Goal: Answer question/provide support

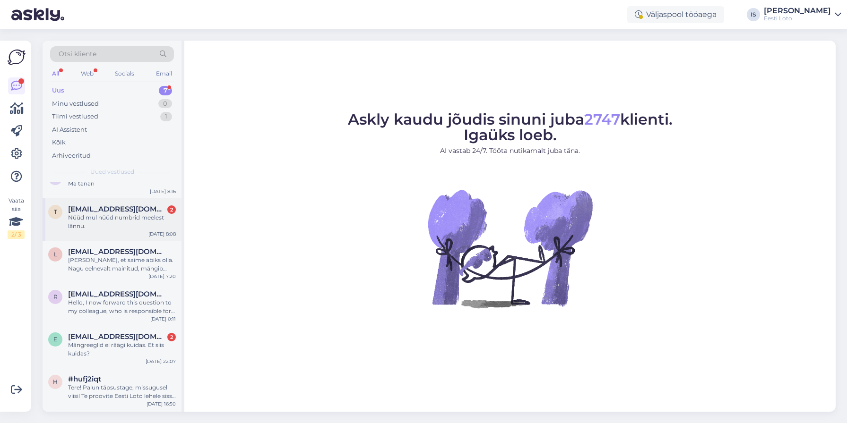
scroll to position [59, 0]
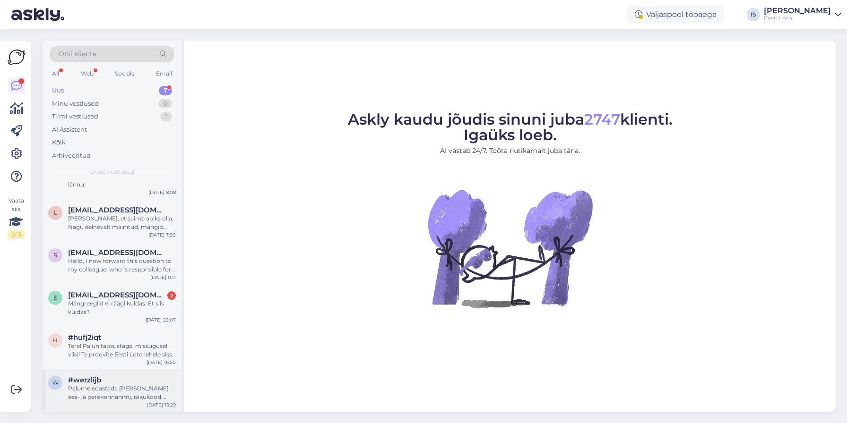
click at [103, 394] on div "Palume edastada [PERSON_NAME] ees- ja perekonnanimi, isikukood, pank, [PERSON_N…" at bounding box center [122, 393] width 108 height 17
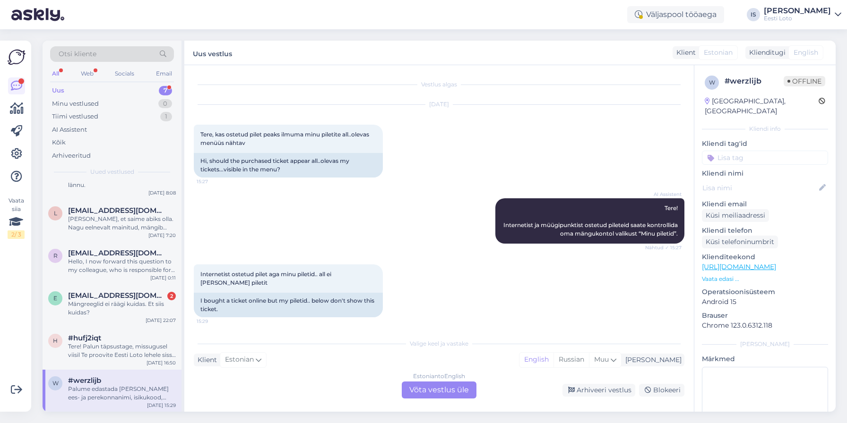
scroll to position [52, 0]
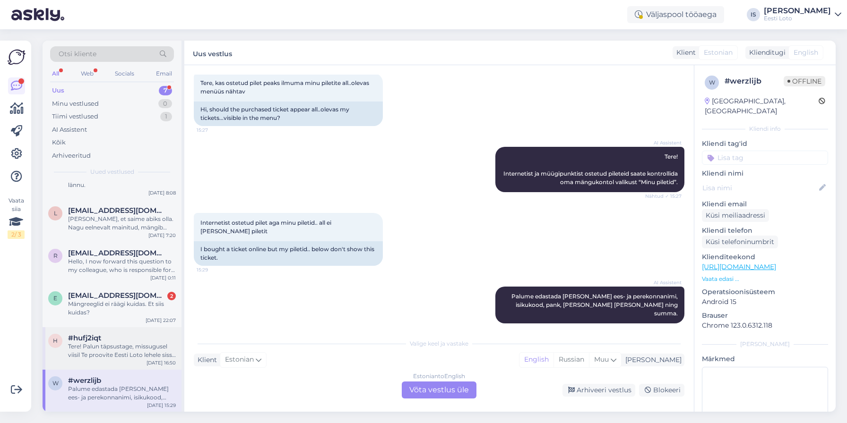
click at [89, 350] on div "Tere! Palun täpsustage, missugusel viisil Te proovite Eesti Loto lehele sisse l…" at bounding box center [122, 351] width 108 height 17
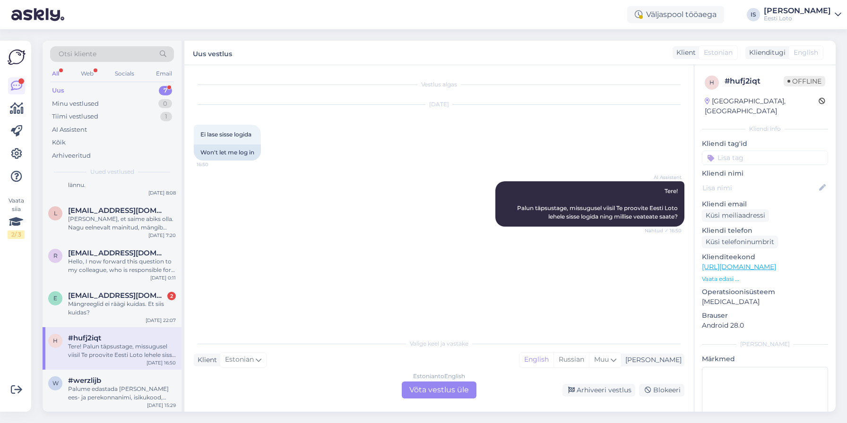
click at [89, 350] on div "Tere! Palun täpsustage, missugusel viisil Te proovite Eesti Loto lehele sisse l…" at bounding box center [122, 351] width 108 height 17
click at [95, 303] on div "Mängreeglid ei räägi kuidas. Et siis kuidas?" at bounding box center [122, 308] width 108 height 17
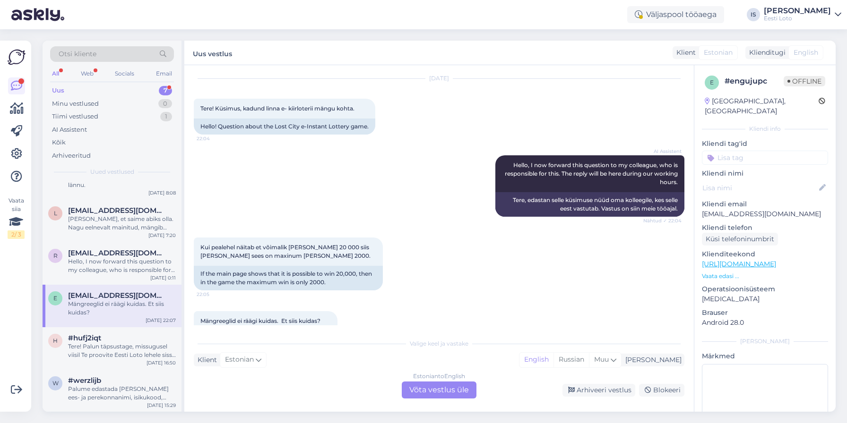
scroll to position [58, 0]
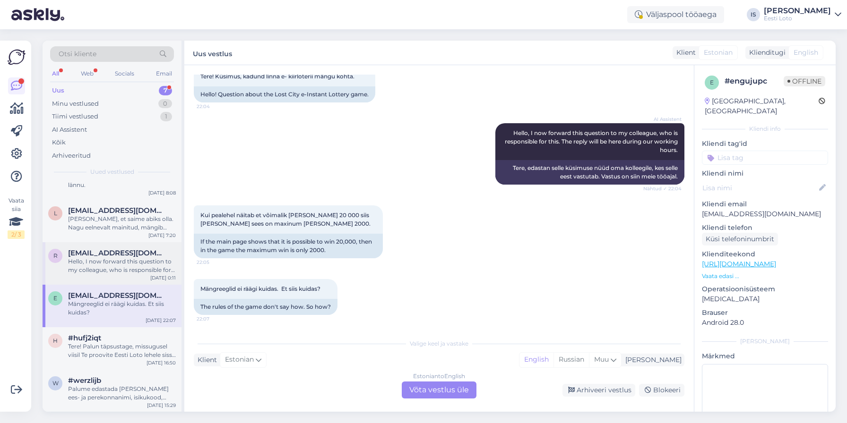
click at [138, 267] on div "Hello, I now forward this question to my colleague, who is responsible for this…" at bounding box center [122, 266] width 108 height 17
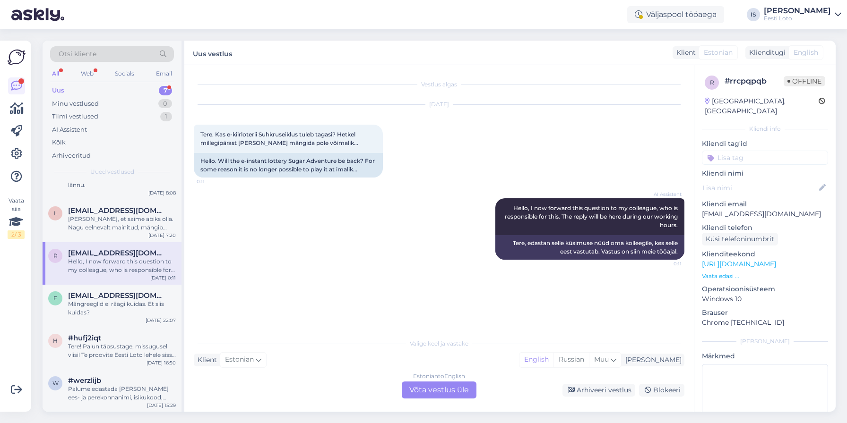
scroll to position [0, 0]
click at [458, 393] on div "Estonian to English Võta vestlus üle" at bounding box center [439, 390] width 75 height 17
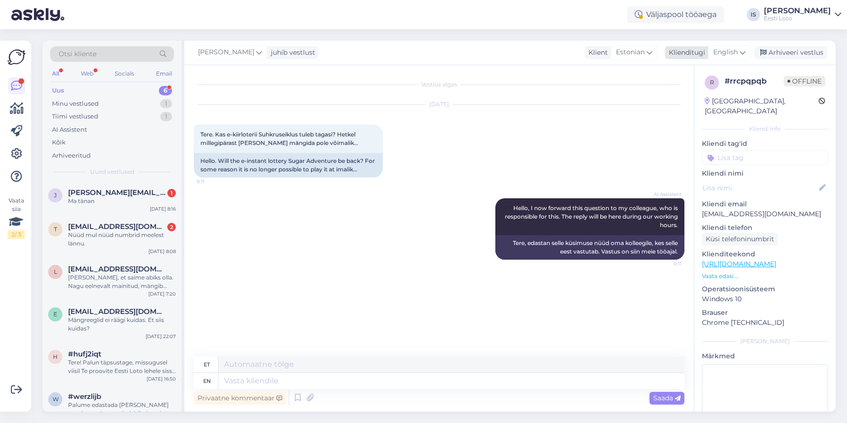
click at [743, 53] on icon at bounding box center [743, 52] width 6 height 10
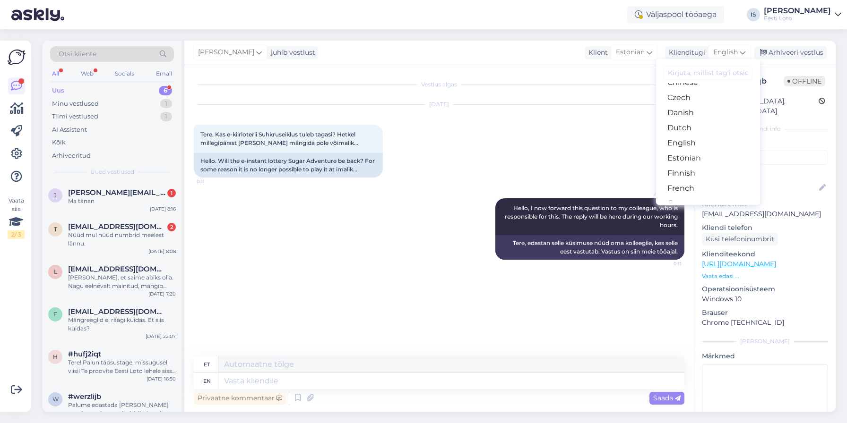
scroll to position [59, 0]
click at [701, 160] on link "Estonian" at bounding box center [708, 156] width 104 height 15
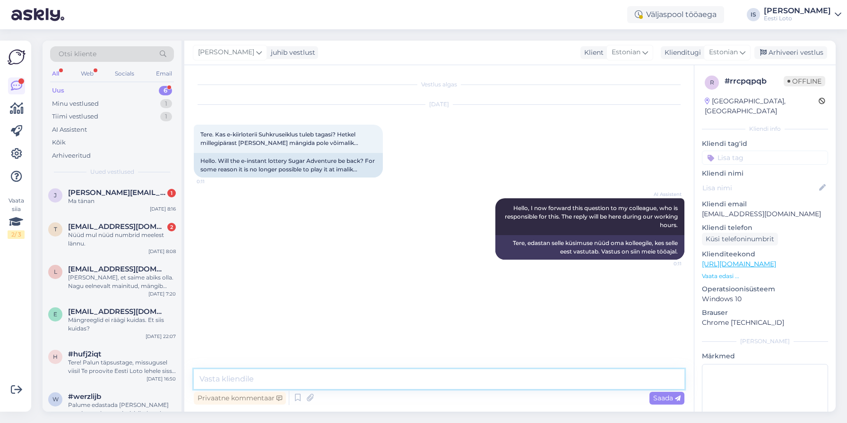
click at [331, 383] on textarea at bounding box center [439, 380] width 491 height 20
paste textarea "ehnilistel põhjustel on hetkel mäng eemaldatud, kuid loodame peagi mängu tagasi…"
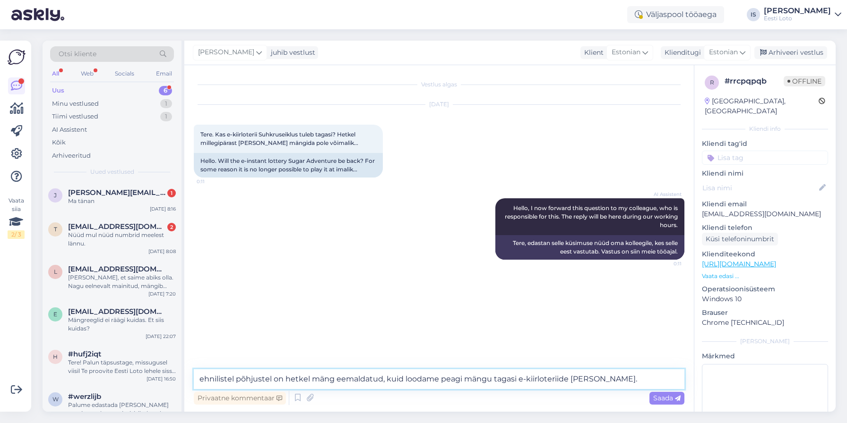
drag, startPoint x: 290, startPoint y: 379, endPoint x: 196, endPoint y: 381, distance: 94.1
click at [196, 381] on textarea "ehnilistel põhjustel on hetkel mäng eemaldatud, kuid loodame peagi mängu tagasi…" at bounding box center [439, 380] width 491 height 20
click at [228, 381] on textarea "Hetkel mäng eemaldatud, kuid loodame peagi mängu tagasi e-kiirloteriide hulka t…" at bounding box center [439, 380] width 491 height 20
type textarea "Hetkel on mäng eemaldatud, kuid loodame peagi mängu tagasi e-kiirloteriide hulk…"
click at [667, 400] on span "Saada" at bounding box center [666, 398] width 27 height 9
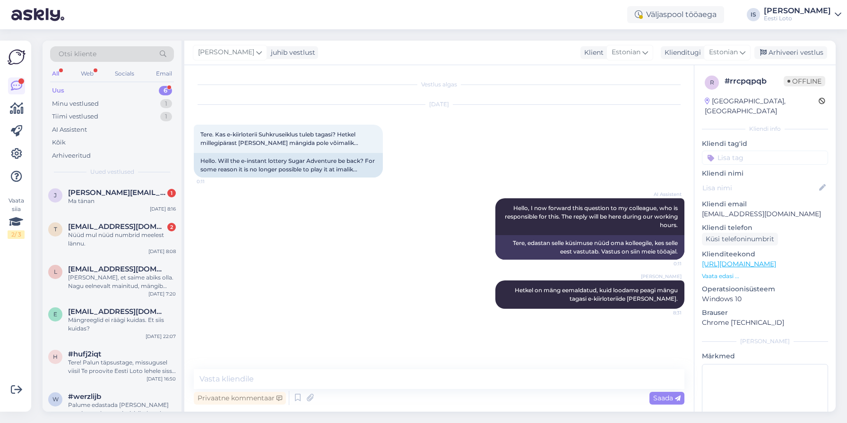
click at [748, 151] on input at bounding box center [765, 158] width 126 height 14
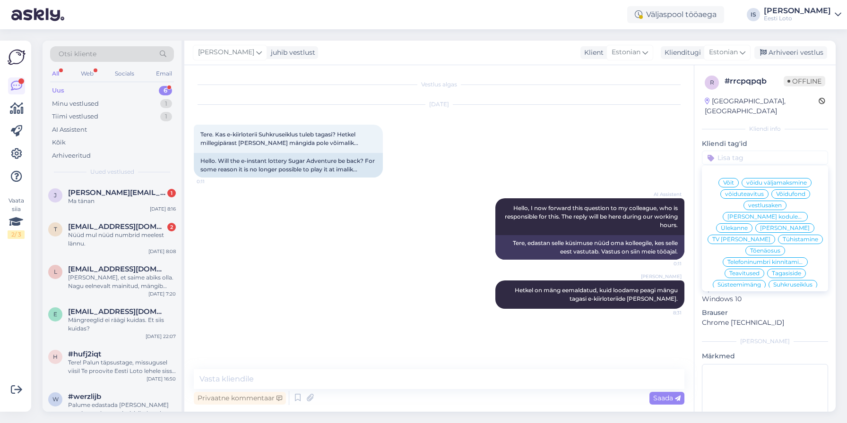
click at [784, 282] on span "Suhkruseiklus" at bounding box center [792, 285] width 39 height 6
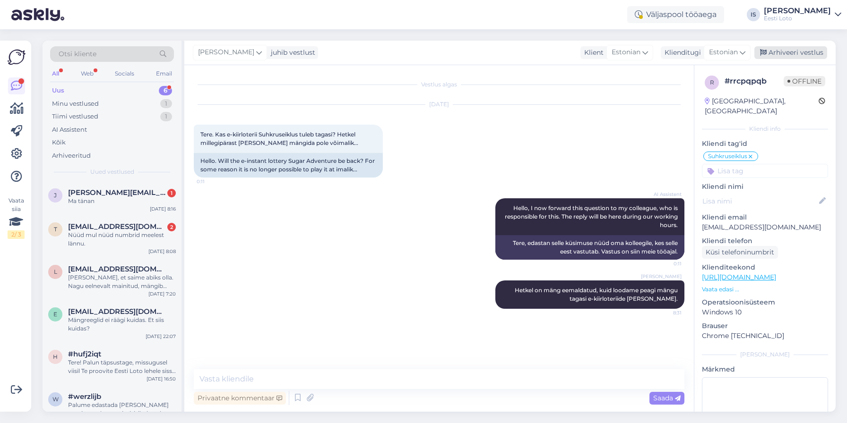
click at [785, 55] on div "Arhiveeri vestlus" at bounding box center [790, 52] width 73 height 13
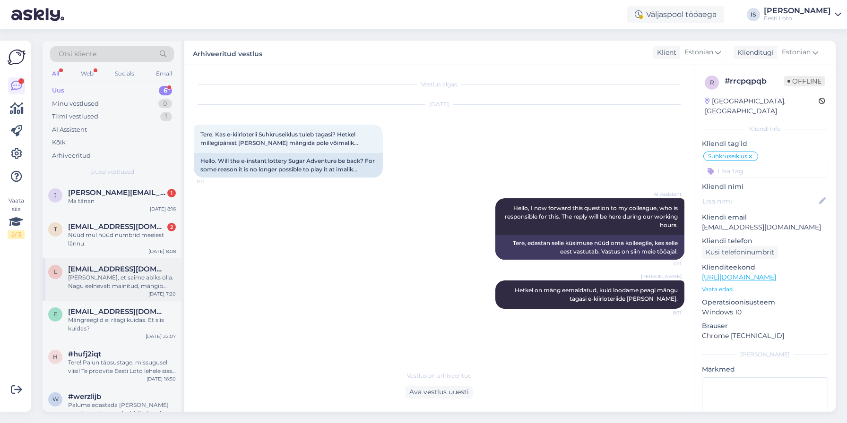
click at [114, 281] on div "Hea meel, et saime abiks olla. Nagu eelnevalt mainitud, mängib infosüsteem sell…" at bounding box center [122, 282] width 108 height 17
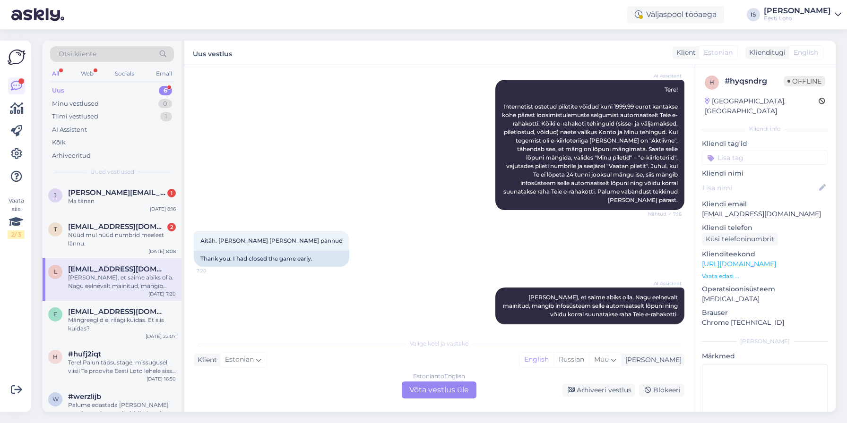
scroll to position [128, 0]
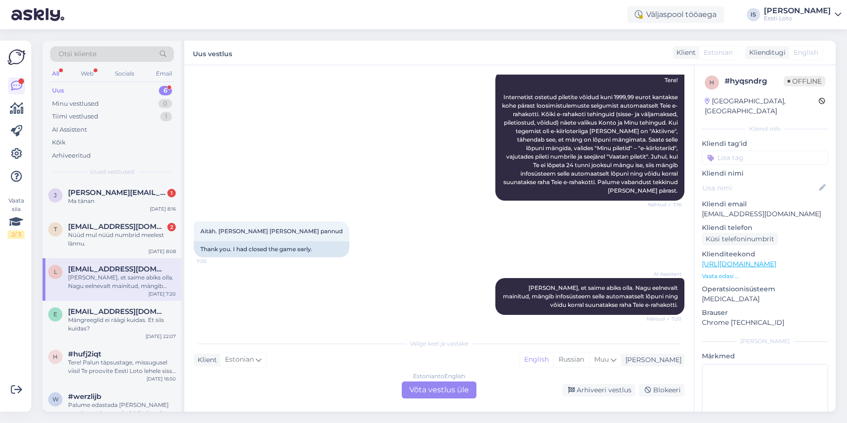
click at [775, 151] on input at bounding box center [765, 158] width 126 height 14
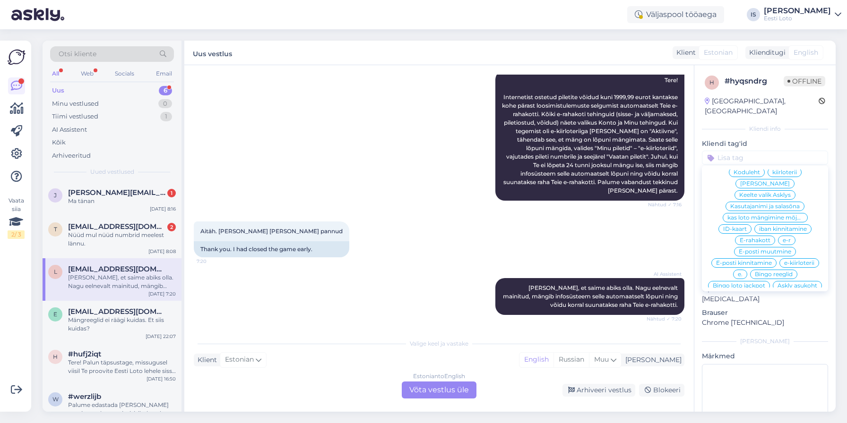
scroll to position [283, 0]
click at [801, 238] on span "e-kiirloterii" at bounding box center [799, 241] width 30 height 6
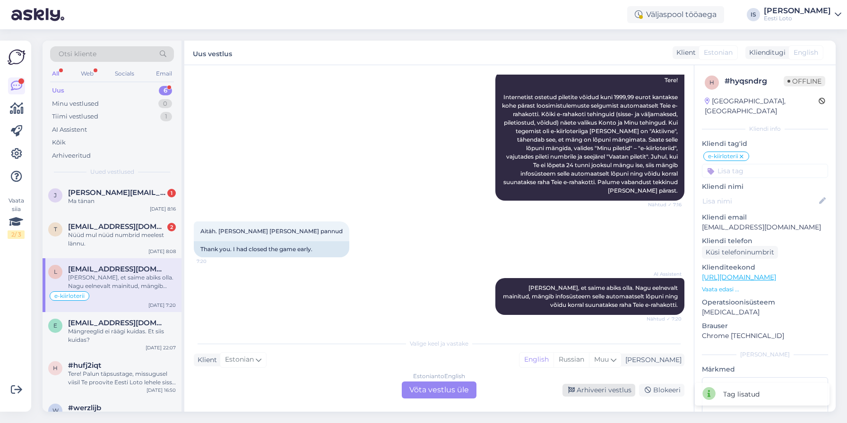
click at [599, 388] on div "Arhiveeri vestlus" at bounding box center [598, 390] width 73 height 13
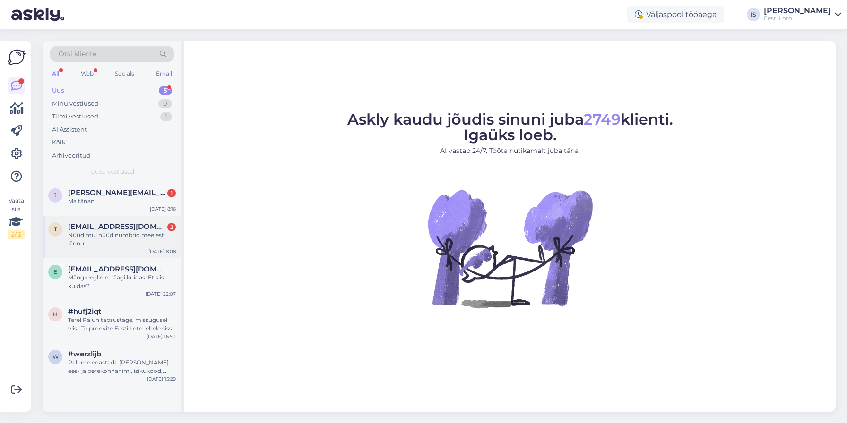
click at [99, 236] on div "Nüüd mul nüüd numbrid meelest lännu." at bounding box center [122, 239] width 108 height 17
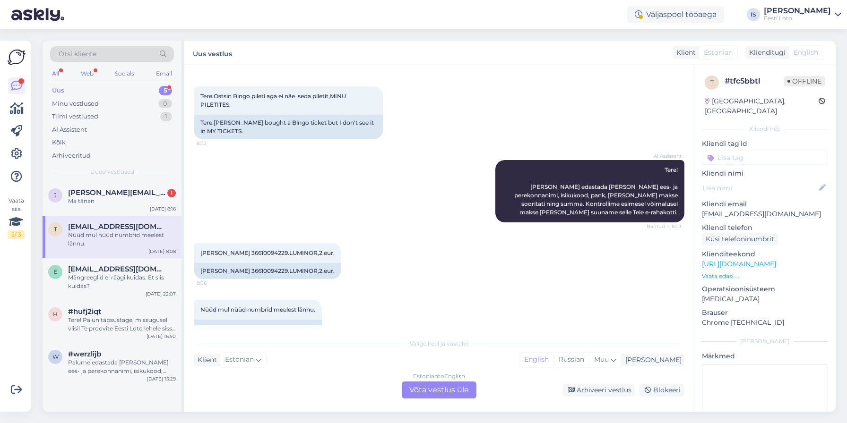
scroll to position [59, 0]
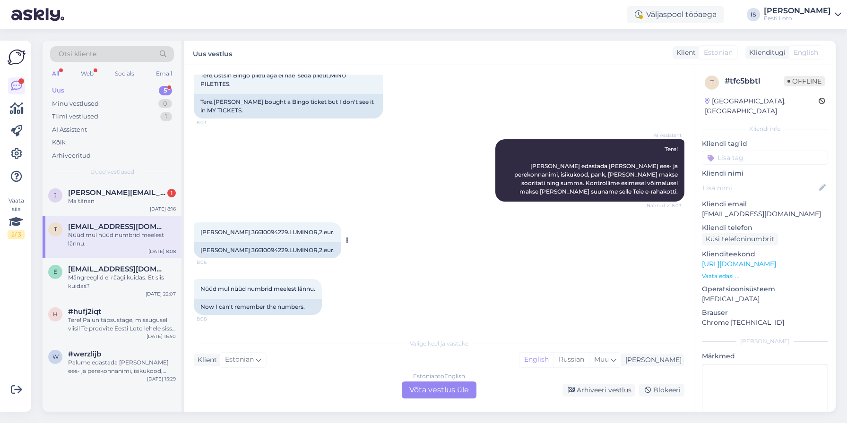
click at [253, 232] on span "Riho Teearu 36610094229.LUMINOR,2.eur." at bounding box center [267, 232] width 134 height 7
copy span "36610094229"
click at [429, 392] on div "Estonian to English Võta vestlus üle" at bounding box center [439, 390] width 75 height 17
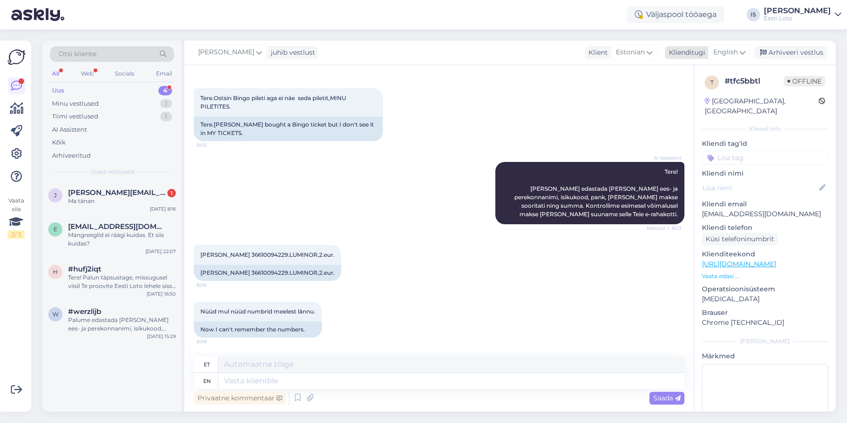
click at [730, 48] on span "English" at bounding box center [725, 52] width 25 height 10
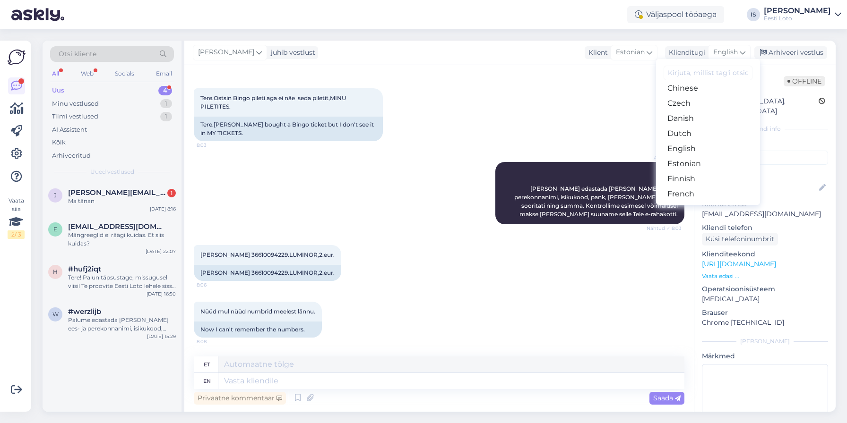
scroll to position [54, 0]
click at [724, 163] on link "Estonian" at bounding box center [708, 161] width 104 height 15
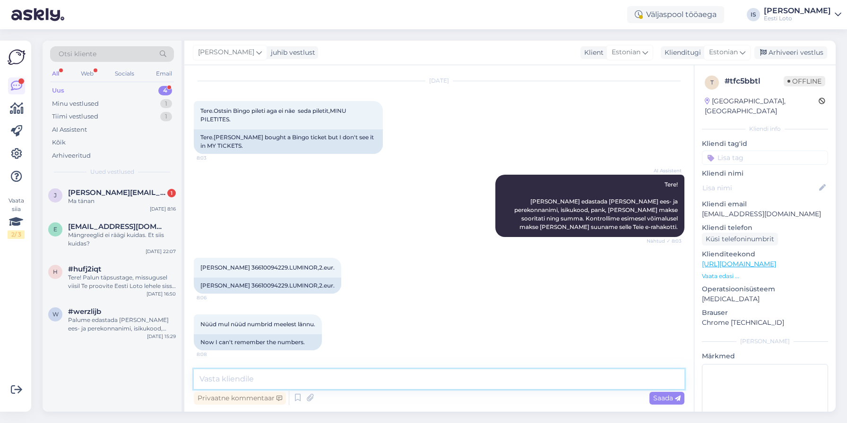
click at [293, 379] on textarea at bounding box center [439, 380] width 491 height 20
paste textarea "Kahjuks Teie pileti ost ebaõnnestus tehnilise tõrke tõttu. Kontrollisime ostu ü…"
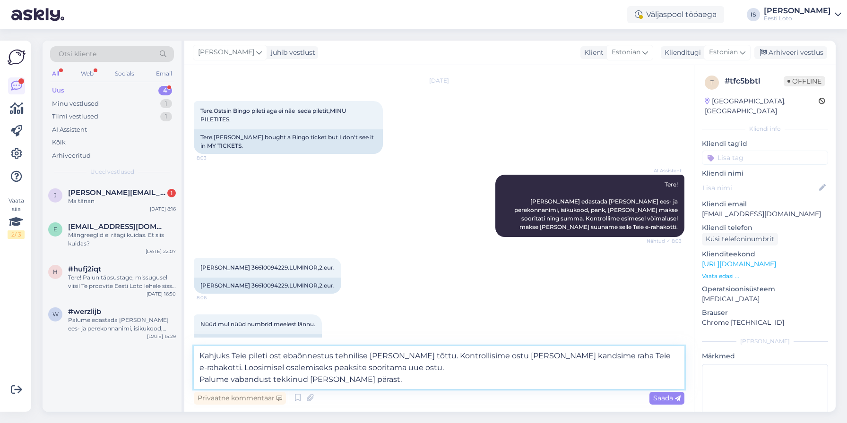
scroll to position [47, 0]
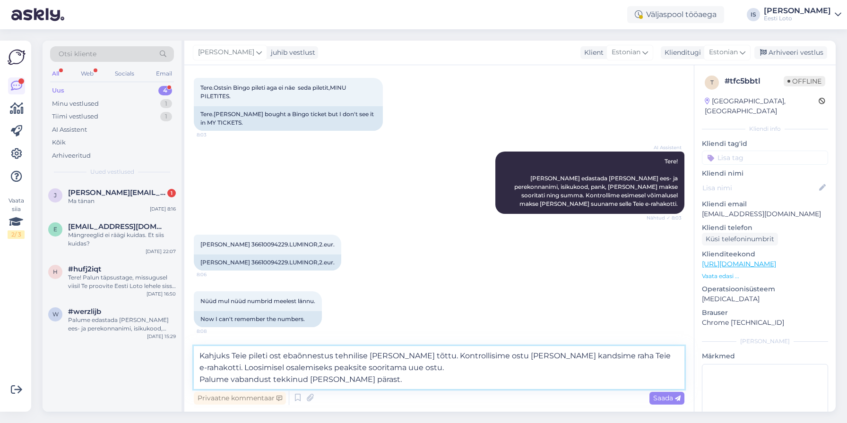
click at [199, 380] on textarea "Kahjuks Teie pileti ost ebaõnnestus tehnilise tõrke tõttu. Kontrollisime ostu ü…" at bounding box center [439, 367] width 491 height 43
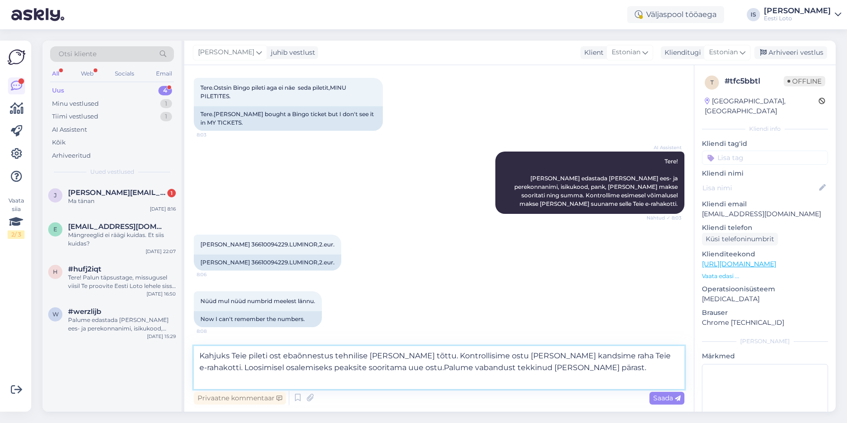
scroll to position [35, 0]
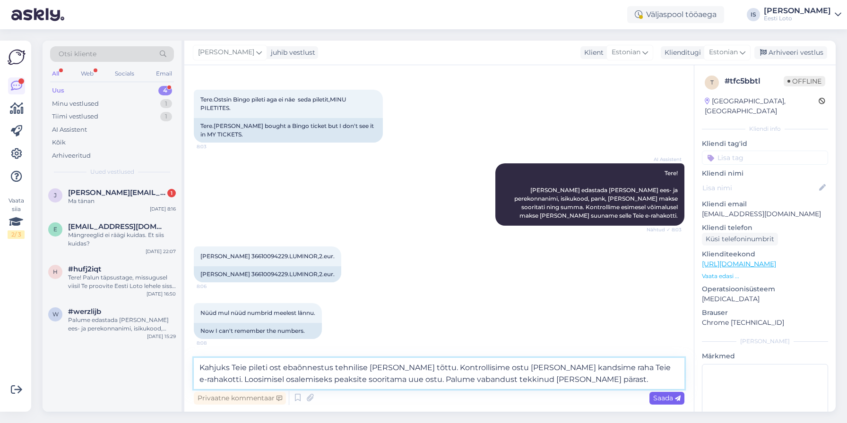
type textarea "Kahjuks Teie pileti ost ebaõnnestus tehnilise tõrke tõttu. Kontrollisime ostu ü…"
click at [660, 399] on span "Saada" at bounding box center [666, 398] width 27 height 9
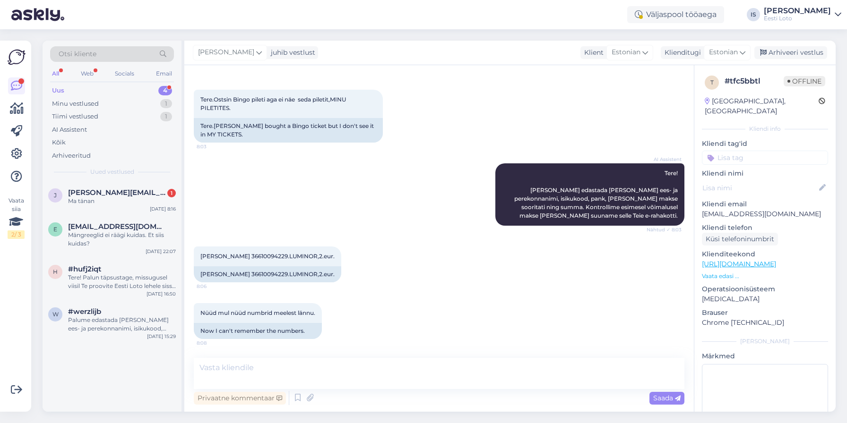
scroll to position [90, 0]
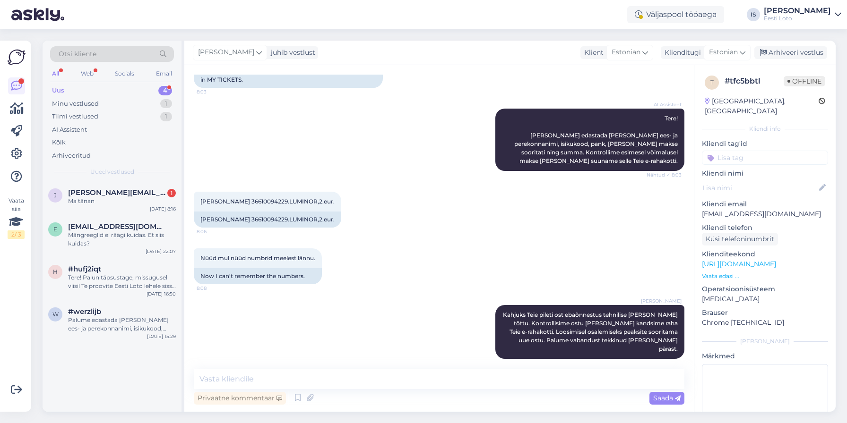
click at [786, 151] on input at bounding box center [765, 158] width 126 height 14
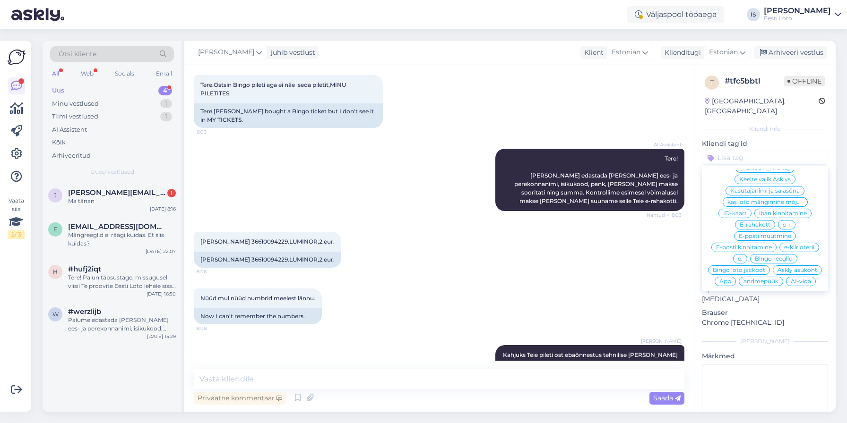
scroll to position [283, 0]
click at [756, 215] on span "E-rahakott" at bounding box center [755, 218] width 31 height 6
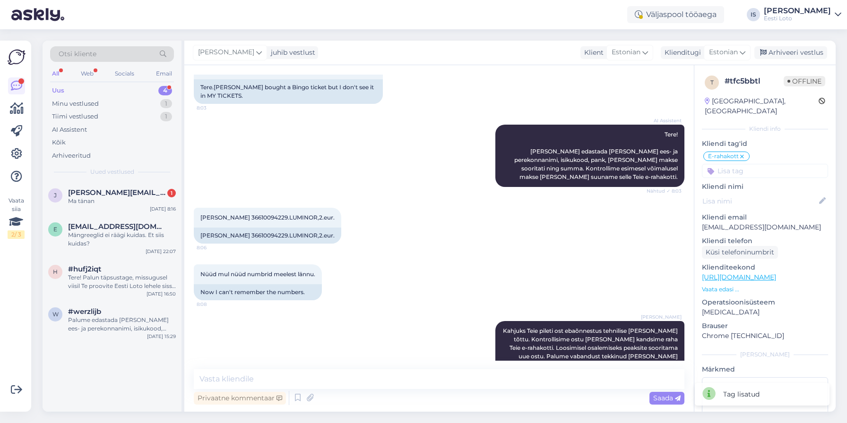
scroll to position [90, 0]
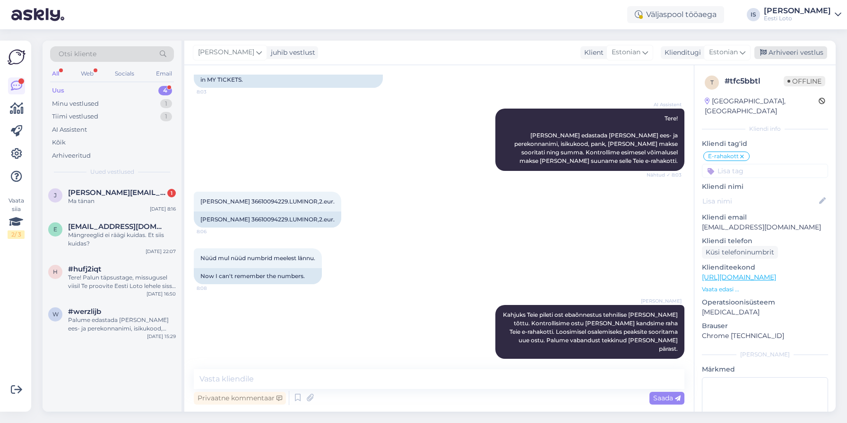
click at [792, 54] on div "Arhiveeri vestlus" at bounding box center [790, 52] width 73 height 13
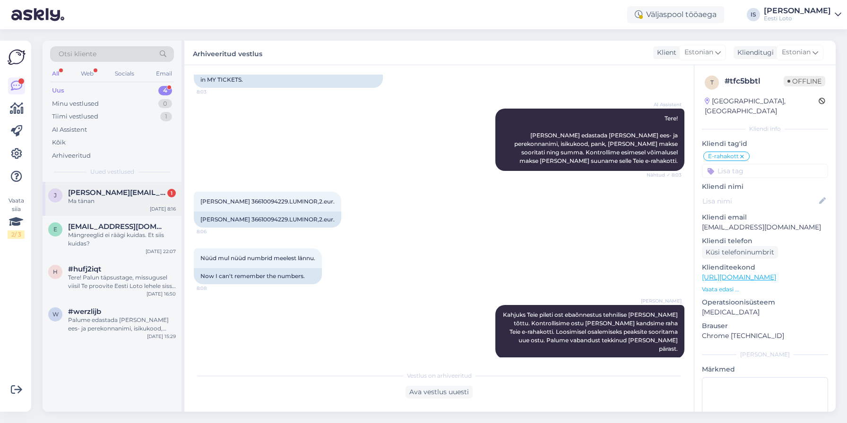
click at [82, 190] on span "jane.mestilainen@hotmail.com" at bounding box center [117, 193] width 98 height 9
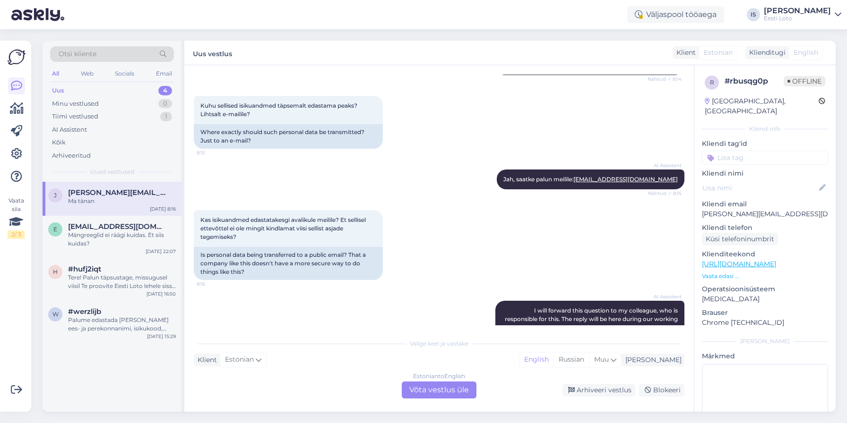
scroll to position [413, 0]
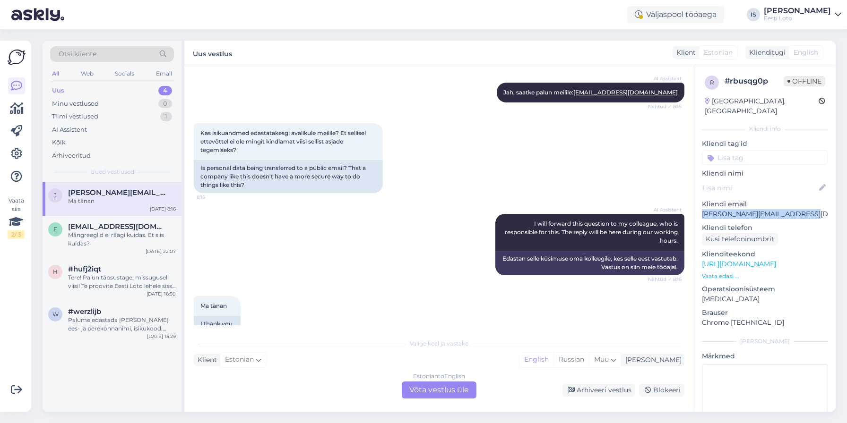
drag, startPoint x: 809, startPoint y: 203, endPoint x: 694, endPoint y: 207, distance: 114.9
click at [694, 207] on div "r # rbusqg0p Offline Estonia, Tallinn Kliendi info Kliendi tag'id Võit võidu vä…" at bounding box center [765, 238] width 142 height 347
copy p "jane.mestilainen@hotmail.com"
click at [444, 389] on div "Estonian to English Võta vestlus üle" at bounding box center [439, 390] width 75 height 17
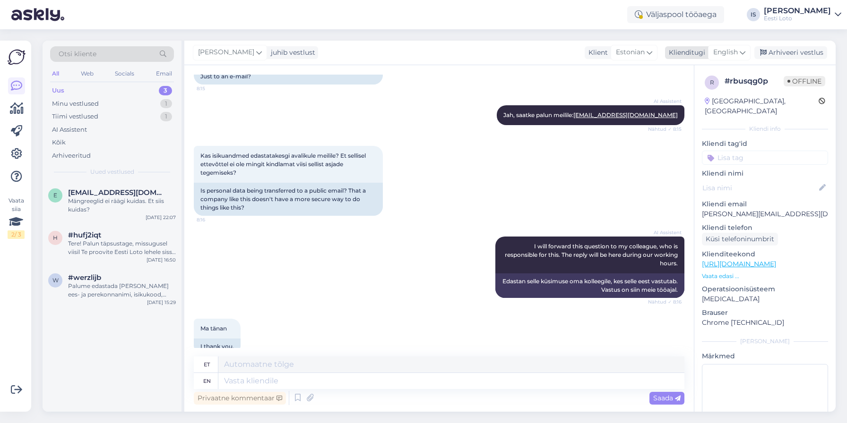
click at [734, 54] on span "English" at bounding box center [725, 52] width 25 height 10
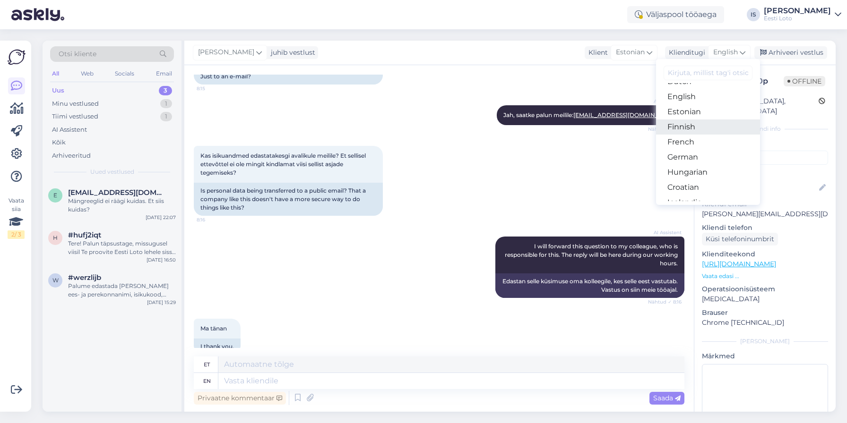
scroll to position [104, 0]
click at [723, 113] on link "Estonian" at bounding box center [708, 110] width 104 height 15
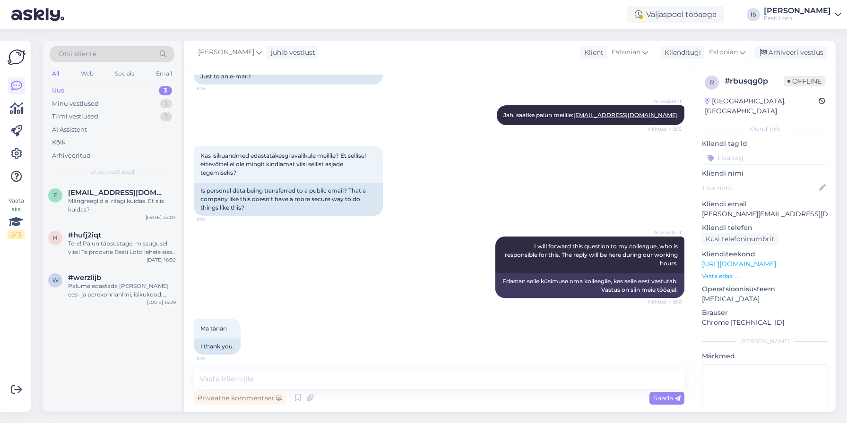
scroll to position [377, 0]
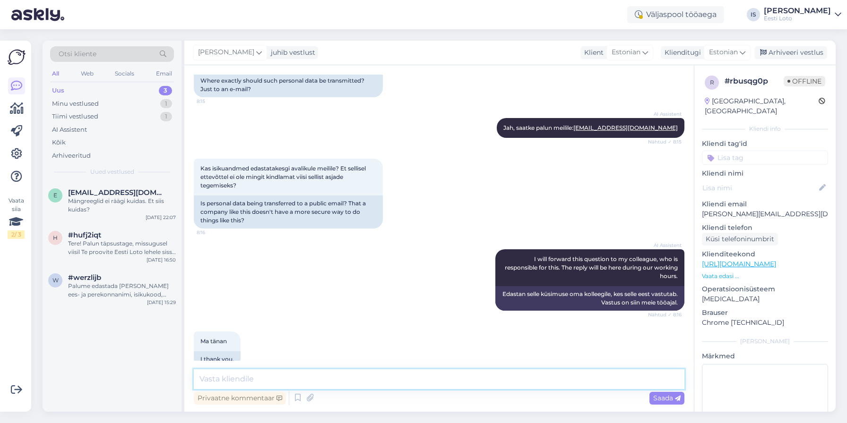
click at [397, 381] on textarea at bounding box center [439, 380] width 491 height 20
paste textarea "Kahjuks Teie pileti ost ebaõnnestus tehnilise tõrke tõttu. Kontrollisime ostu ü…"
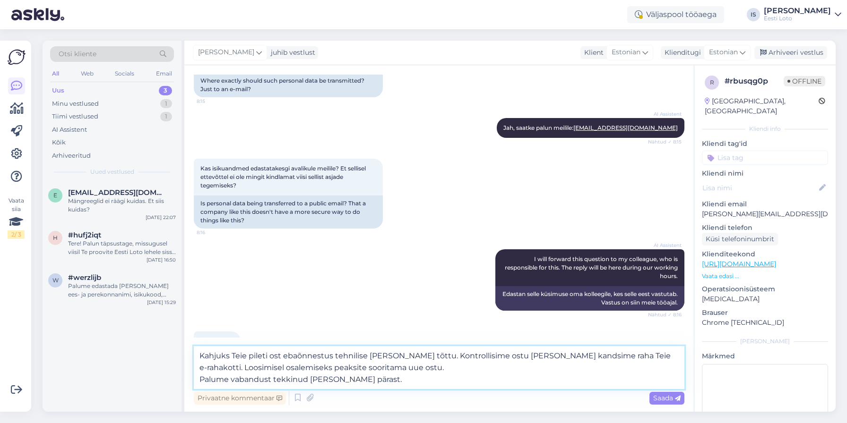
scroll to position [400, 0]
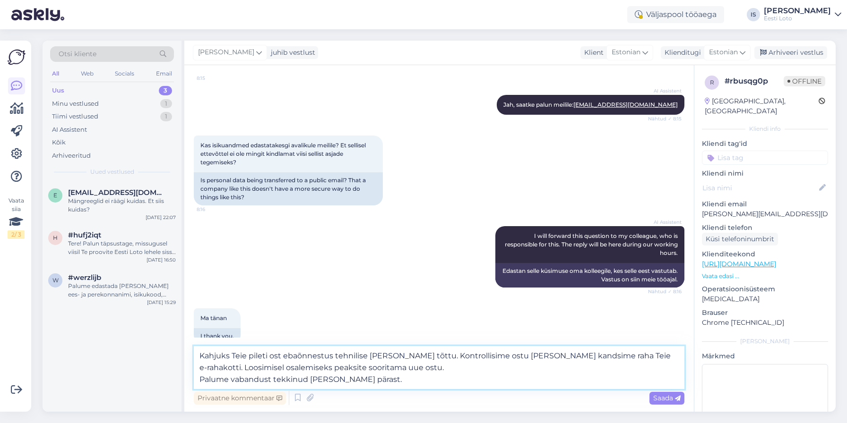
click at [201, 379] on textarea "Kahjuks Teie pileti ost ebaõnnestus tehnilise tõrke tõttu. Kontrollisime ostu ü…" at bounding box center [439, 367] width 491 height 43
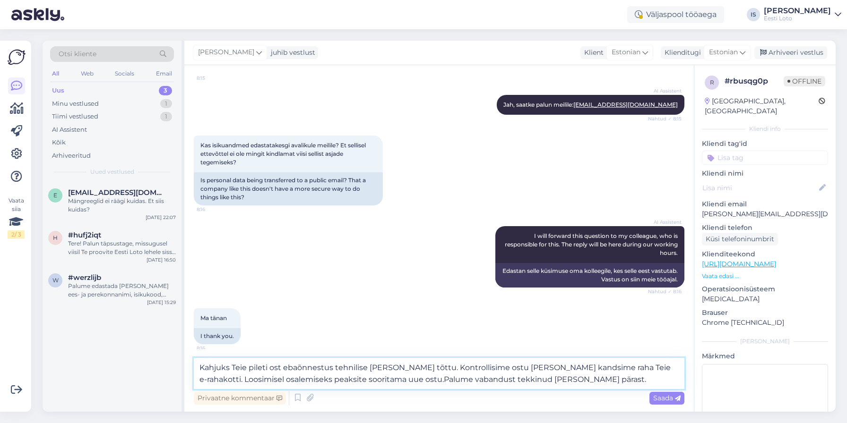
scroll to position [388, 0]
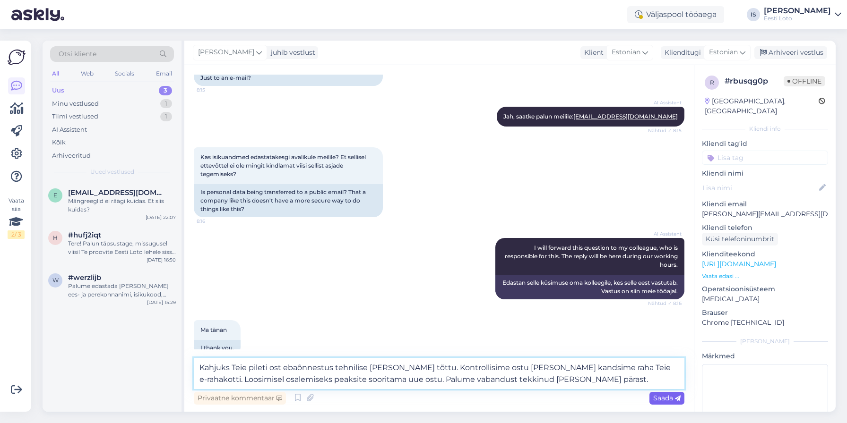
type textarea "Kahjuks Teie pileti ost ebaõnnestus tehnilise tõrke tõttu. Kontrollisime ostu ü…"
click at [656, 398] on span "Saada" at bounding box center [666, 398] width 27 height 9
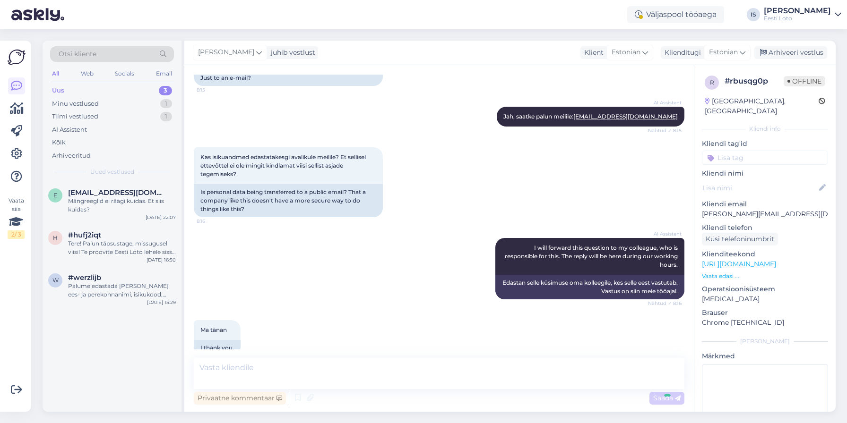
scroll to position [443, 0]
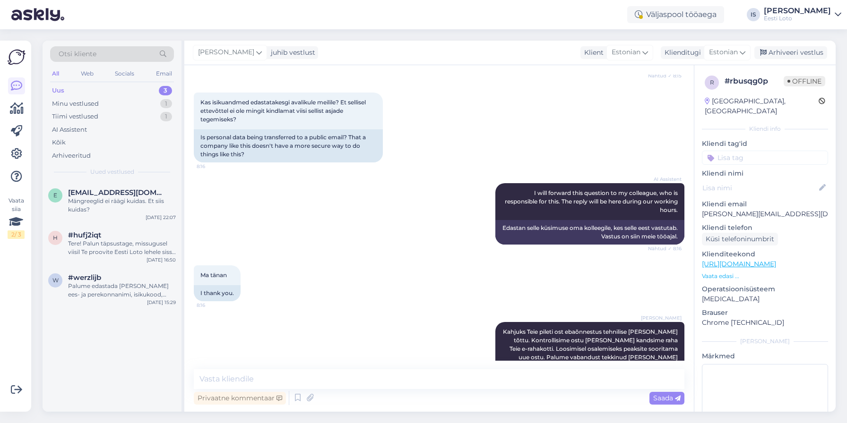
click at [736, 151] on input at bounding box center [765, 158] width 126 height 14
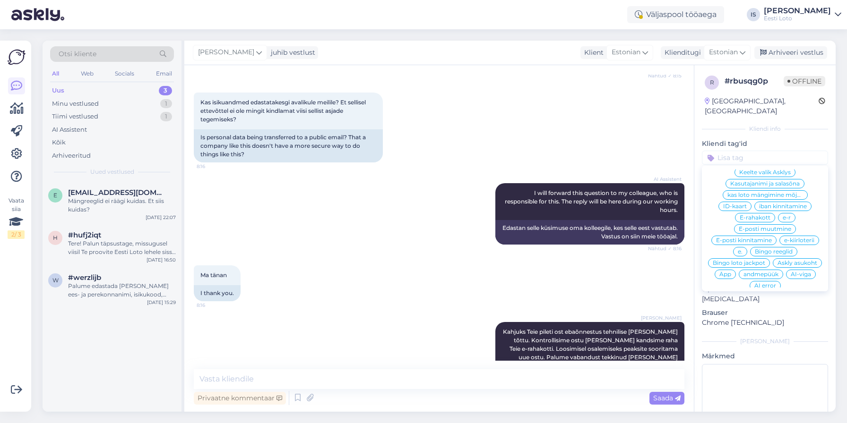
scroll to position [41, 0]
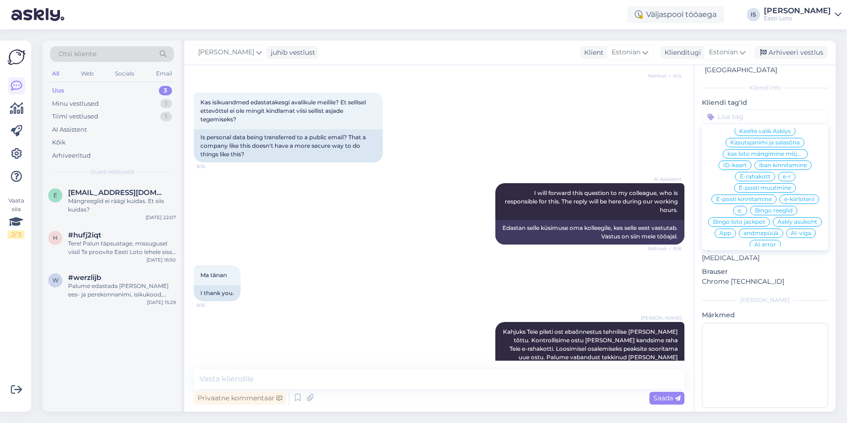
click at [754, 174] on span "E-rahakott" at bounding box center [755, 177] width 31 height 6
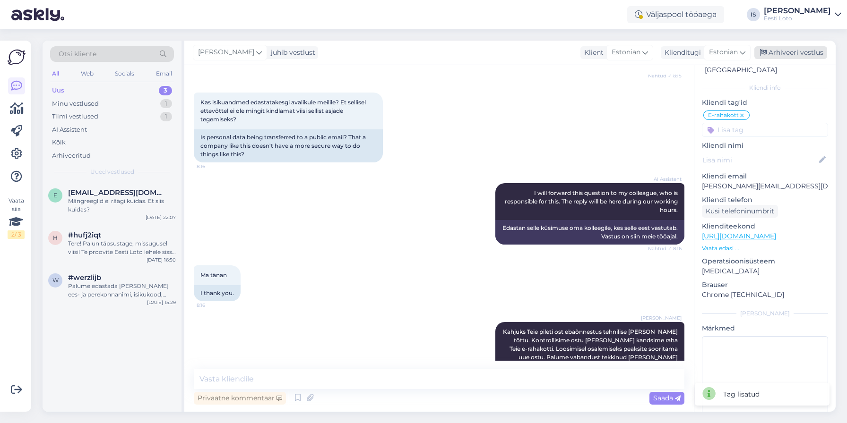
click at [793, 54] on div "Arhiveeri vestlus" at bounding box center [790, 52] width 73 height 13
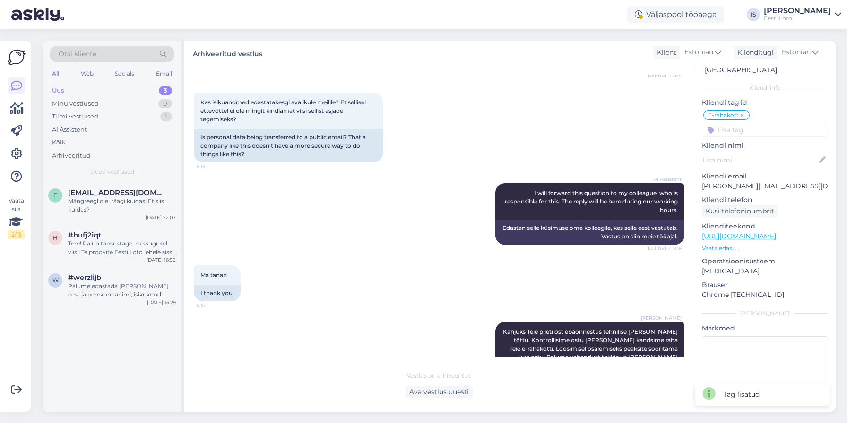
scroll to position [447, 0]
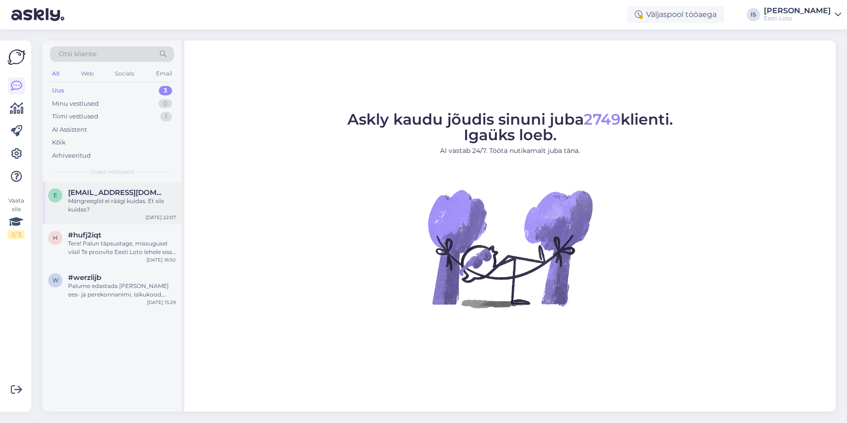
click at [87, 206] on div "Mängreeglid ei räägi kuidas. Et siis kuidas?" at bounding box center [122, 205] width 108 height 17
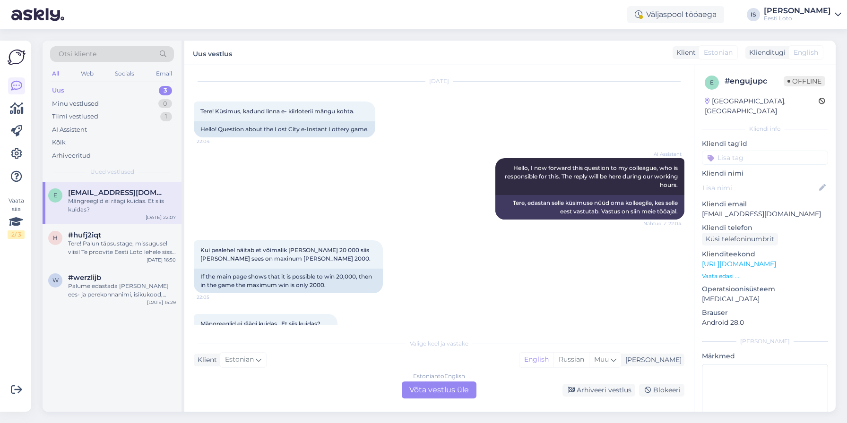
scroll to position [58, 0]
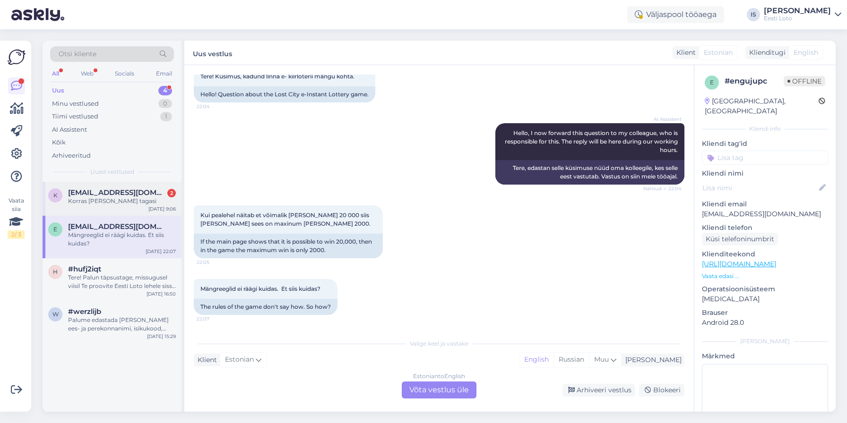
click at [97, 201] on div "Korras sain tagasi" at bounding box center [122, 201] width 108 height 9
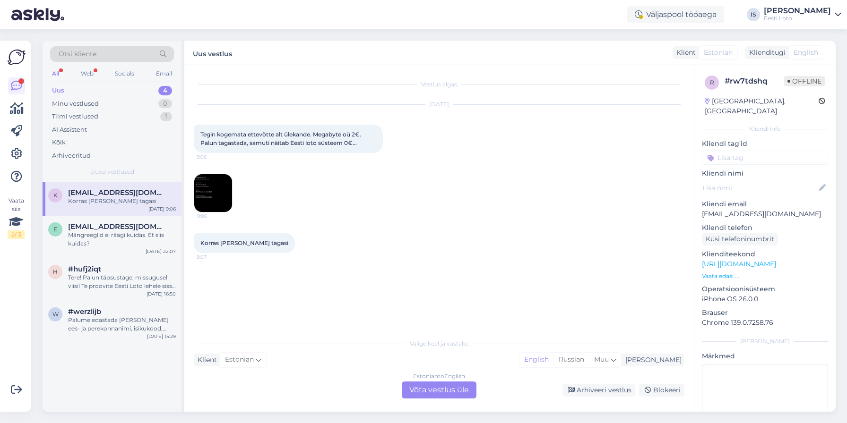
scroll to position [0, 0]
click at [604, 389] on div "Arhiveeri vestlus" at bounding box center [598, 390] width 73 height 13
